Goal: Ask a question

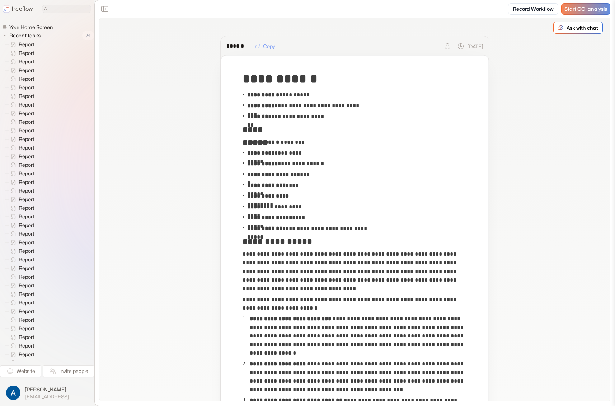
scroll to position [1252, 0]
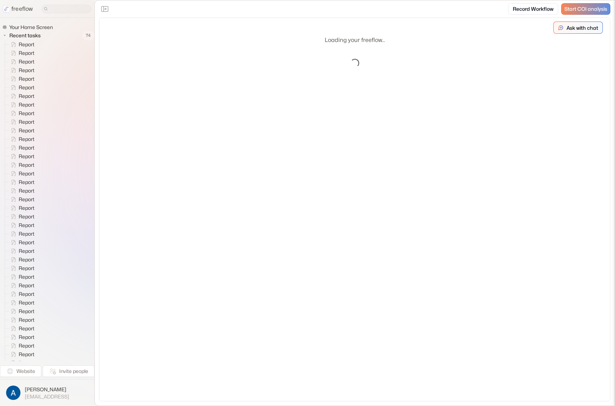
click at [558, 29] on icon at bounding box center [561, 28] width 6 height 6
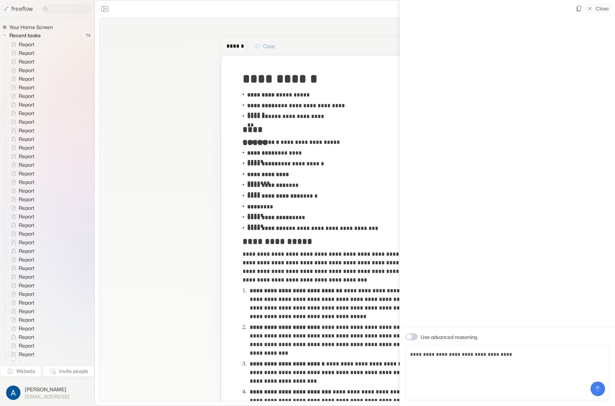
type textarea "**********"
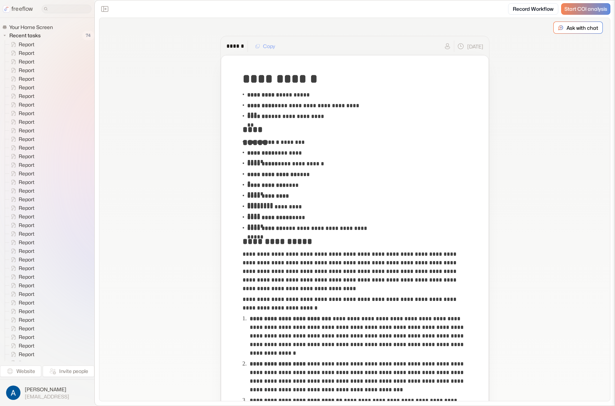
scroll to position [1252, 0]
